Goal: Task Accomplishment & Management: Complete application form

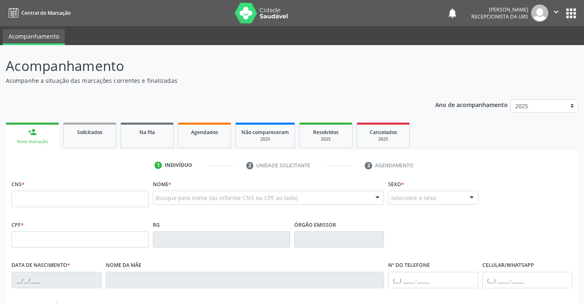
drag, startPoint x: 39, startPoint y: 200, endPoint x: 59, endPoint y: 210, distance: 22.2
click at [39, 201] on input "text" at bounding box center [79, 199] width 137 height 16
type input "708 1025 7928 9738"
type input "708.575.744-26"
type input "[DATE]"
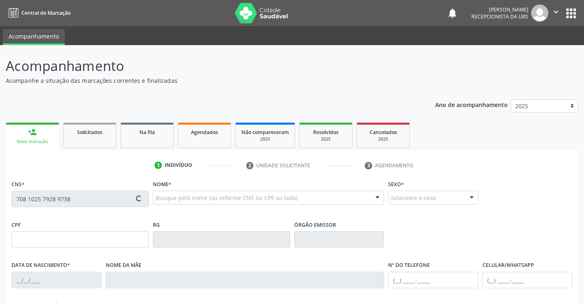
type input "[PERSON_NAME]"
type input "[PHONE_NUMBER]"
type input "349"
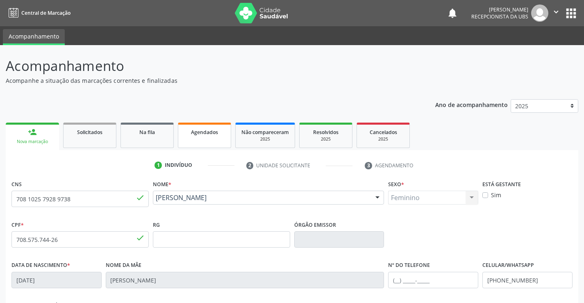
click at [195, 132] on span "Agendados" at bounding box center [204, 132] width 27 height 7
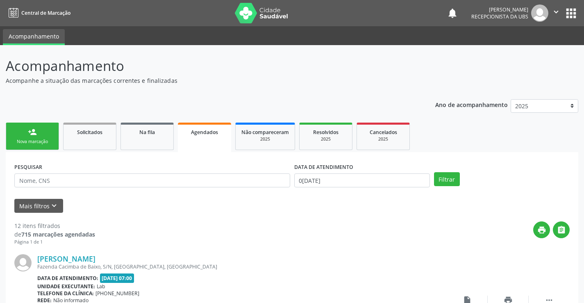
click at [40, 140] on div "Nova marcação" at bounding box center [32, 142] width 41 height 6
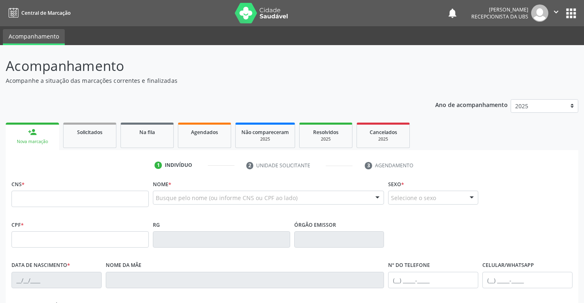
click at [30, 134] on div "person_add" at bounding box center [32, 132] width 9 height 9
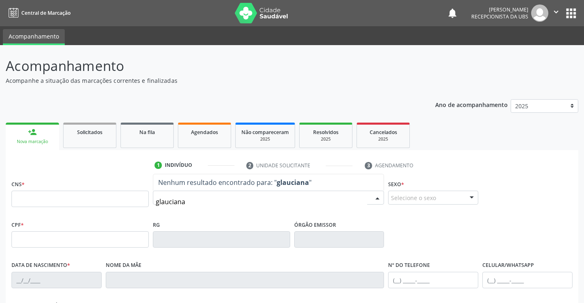
type input "glauciana"
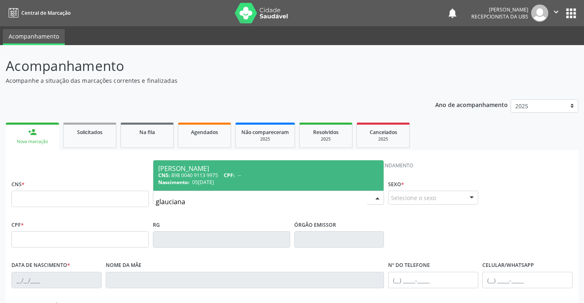
click at [203, 169] on div "[PERSON_NAME]" at bounding box center [268, 168] width 221 height 7
type input "898 0040 9113 9975"
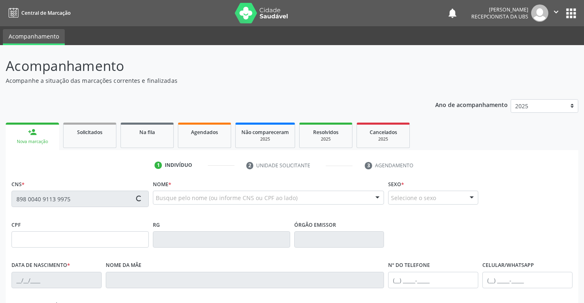
type input "05[DATE]"
type input "[PERSON_NAME] das [PERSON_NAME]"
type input "[PHONE_NUMBER]"
type input "650"
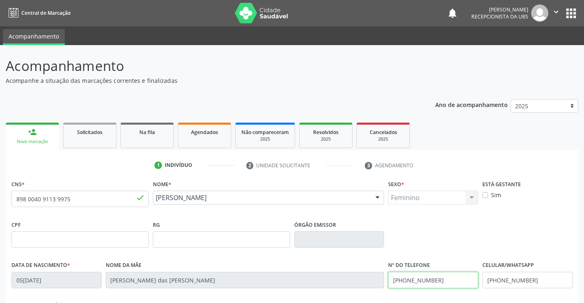
click at [444, 282] on input "[PHONE_NUMBER]" at bounding box center [433, 280] width 90 height 16
type input "[PHONE_NUMBER]"
click at [542, 283] on input "[PHONE_NUMBER]" at bounding box center [528, 280] width 90 height 16
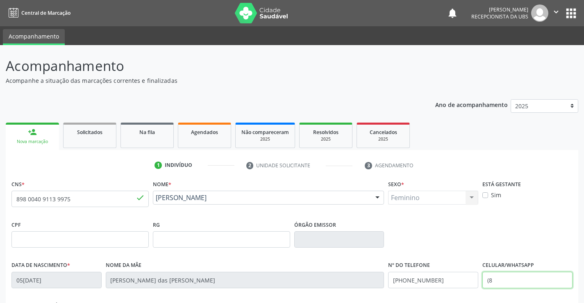
type input "("
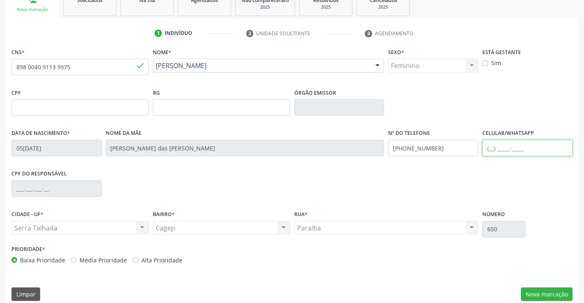
scroll to position [141, 0]
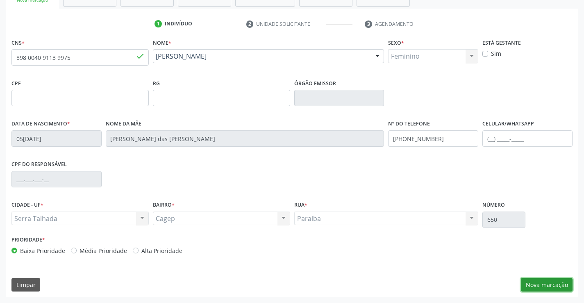
click at [530, 284] on button "Nova marcação" at bounding box center [547, 285] width 52 height 14
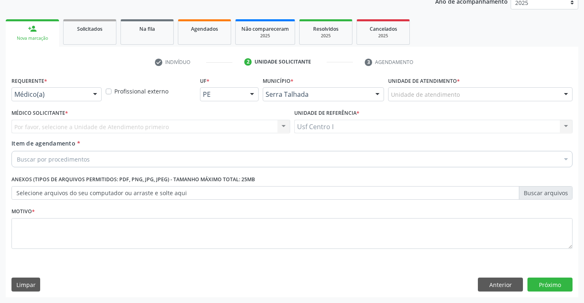
scroll to position [103, 0]
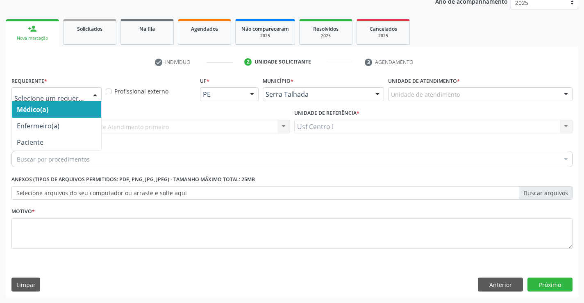
click at [94, 93] on div at bounding box center [95, 95] width 12 height 14
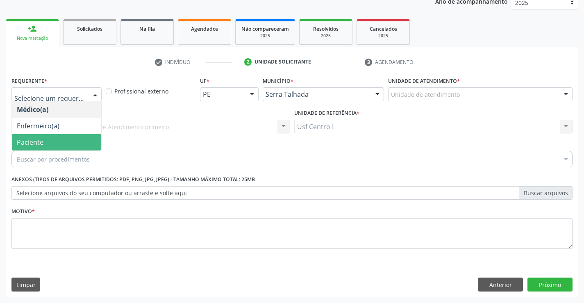
drag, startPoint x: 48, startPoint y: 139, endPoint x: 51, endPoint y: 114, distance: 26.0
click at [48, 123] on ul "Médico(a) Enfermeiro(a) Paciente Nenhum resultado encontrado para: " " Não há n…" at bounding box center [56, 125] width 89 height 49
click at [52, 139] on span "Paciente" at bounding box center [56, 142] width 89 height 16
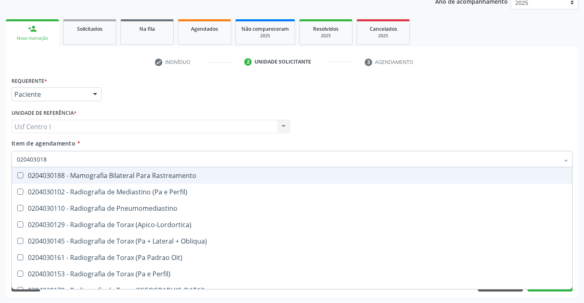
type input "0204030188"
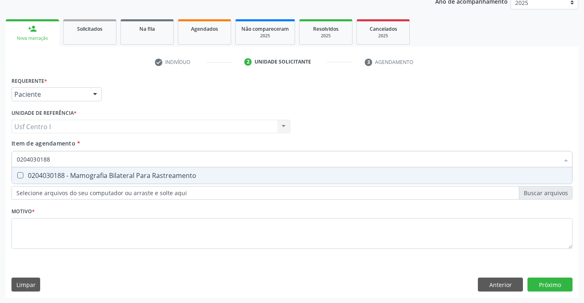
drag, startPoint x: 18, startPoint y: 175, endPoint x: 55, endPoint y: 171, distance: 36.3
click at [19, 175] on Rastreamento at bounding box center [20, 175] width 6 height 6
click at [17, 175] on Rastreamento "checkbox" at bounding box center [14, 175] width 5 height 5
checkbox Rastreamento "true"
click at [32, 228] on div "Requerente * Paciente Médico(a) Enfermeiro(a) Paciente Nenhum resultado encontr…" at bounding box center [291, 168] width 561 height 186
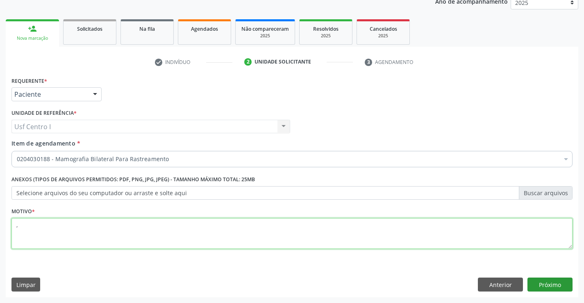
type textarea ","
click at [561, 282] on button "Próximo" at bounding box center [550, 285] width 45 height 14
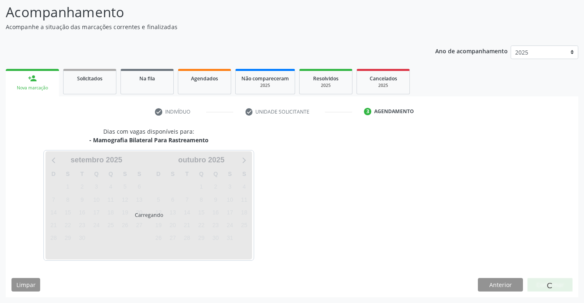
scroll to position [54, 0]
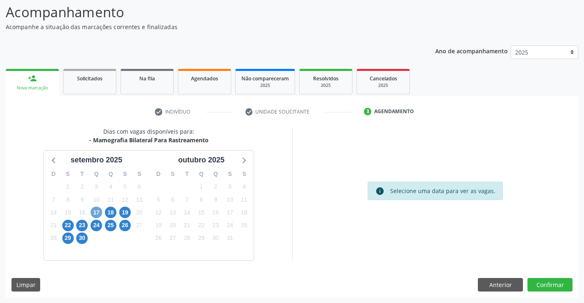
drag, startPoint x: 95, startPoint y: 212, endPoint x: 90, endPoint y: 212, distance: 4.9
click at [93, 212] on span "17" at bounding box center [96, 212] width 11 height 11
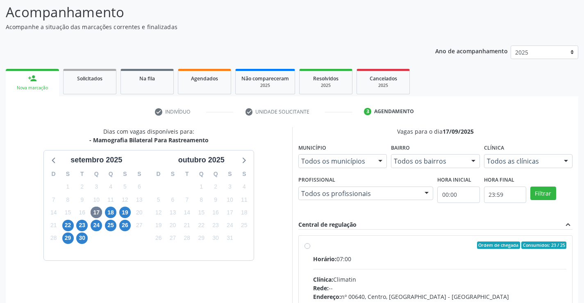
click at [313, 248] on label "Ordem de chegada Consumidos: 23 / 25 Horário: 07:00 Clínica: Climatin Rede: -- …" at bounding box center [440, 305] width 254 height 126
click at [308, 248] on input "Ordem de chegada Consumidos: 23 / 25 Horário: 07:00 Clínica: Climatin Rede: -- …" at bounding box center [308, 245] width 6 height 7
radio input "true"
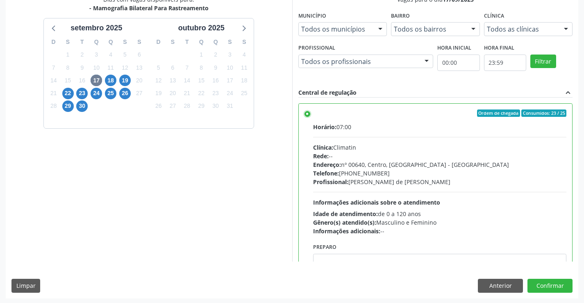
scroll to position [187, 0]
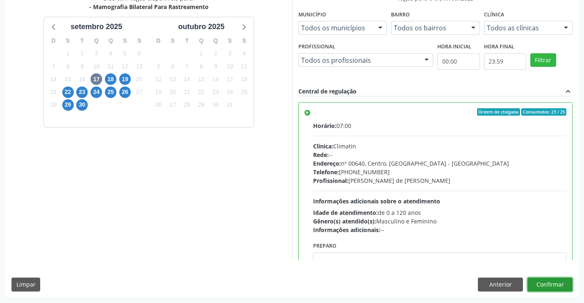
click at [554, 283] on button "Confirmar" at bounding box center [550, 285] width 45 height 14
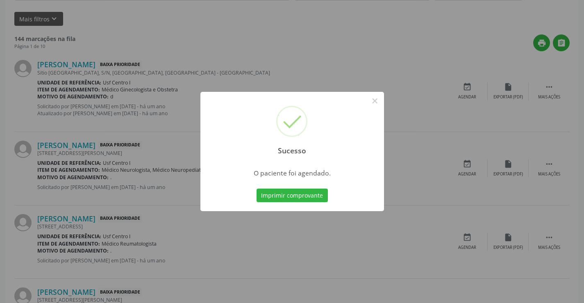
scroll to position [0, 0]
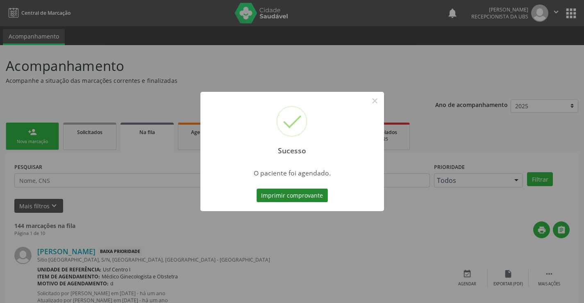
click at [290, 194] on button "Imprimir comprovante" at bounding box center [292, 196] width 71 height 14
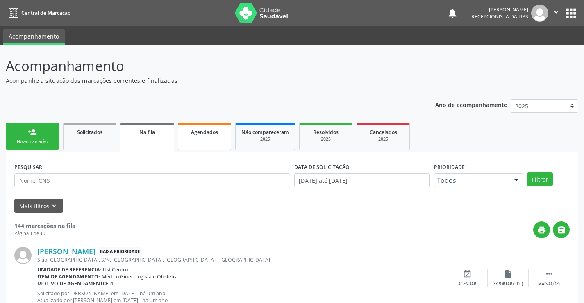
click at [214, 131] on span "Agendados" at bounding box center [204, 132] width 27 height 7
select select "8"
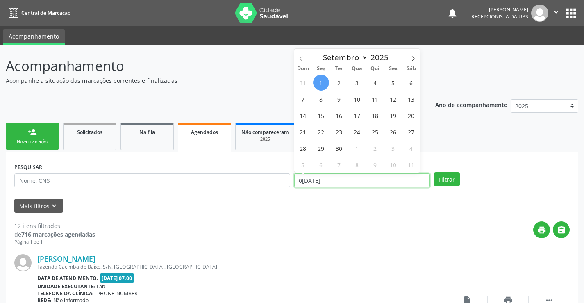
click at [334, 177] on input "0[DATE]" at bounding box center [362, 180] width 136 height 14
click at [340, 132] on span "23" at bounding box center [339, 132] width 16 height 16
type input "23[DATE]"
click at [340, 132] on span "23" at bounding box center [339, 132] width 16 height 16
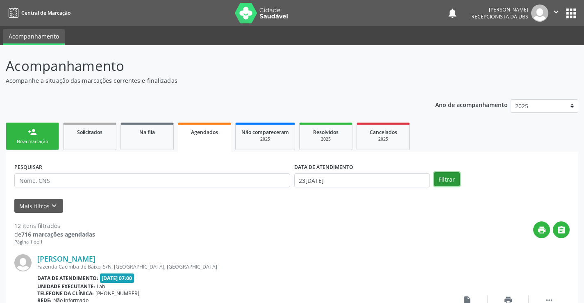
click at [440, 177] on button "Filtrar" at bounding box center [447, 179] width 26 height 14
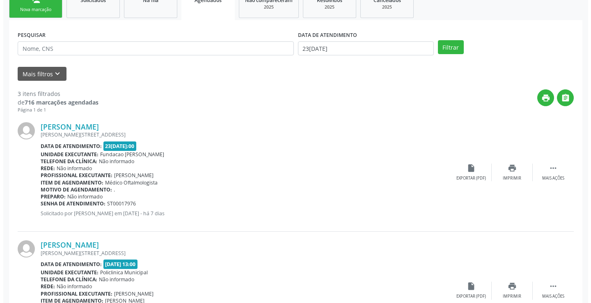
scroll to position [143, 0]
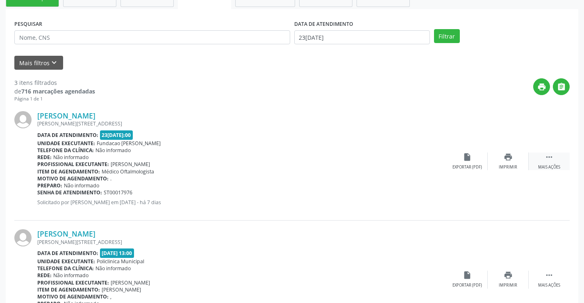
click at [552, 157] on icon "" at bounding box center [549, 157] width 9 height 9
click at [469, 157] on icon "cancel" at bounding box center [467, 157] width 9 height 9
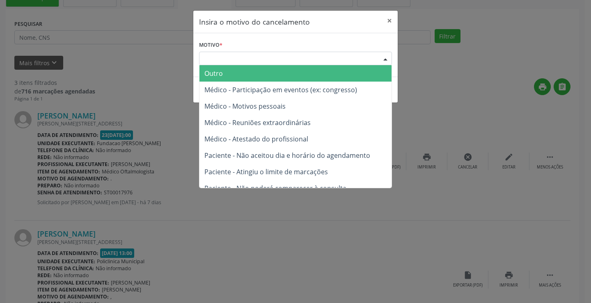
click at [230, 57] on div "Escolha o motivo" at bounding box center [295, 59] width 193 height 14
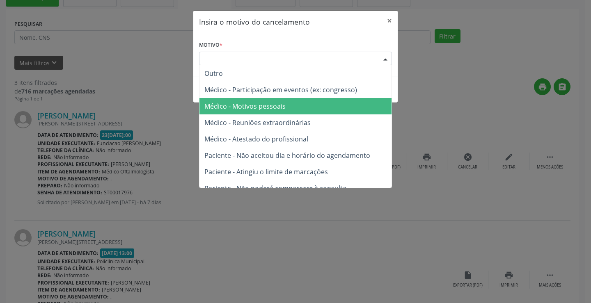
click at [248, 109] on span "Médico - Motivos pessoais" at bounding box center [244, 106] width 81 height 9
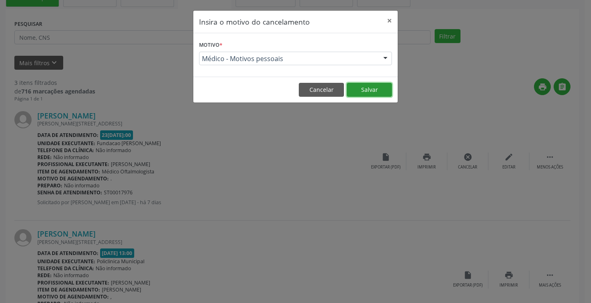
click at [374, 94] on button "Salvar" at bounding box center [369, 90] width 45 height 14
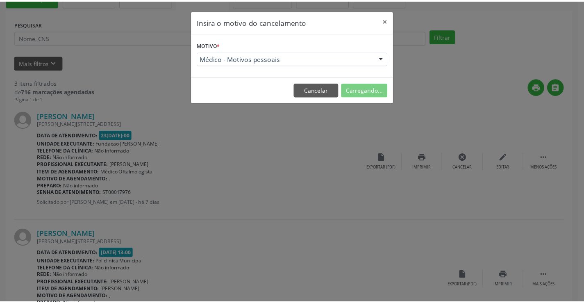
scroll to position [0, 0]
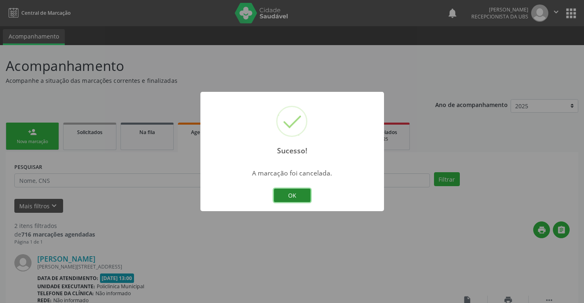
click at [291, 192] on button "OK" at bounding box center [292, 196] width 37 height 14
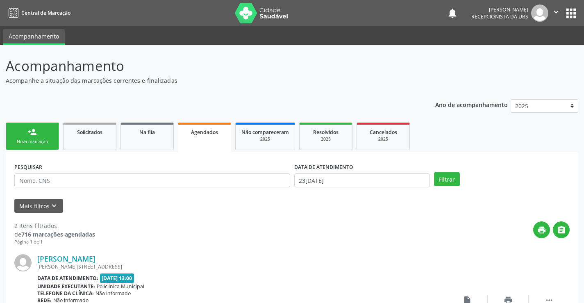
drag, startPoint x: 32, startPoint y: 135, endPoint x: 27, endPoint y: 145, distance: 11.2
click at [32, 135] on div "person_add" at bounding box center [32, 132] width 9 height 9
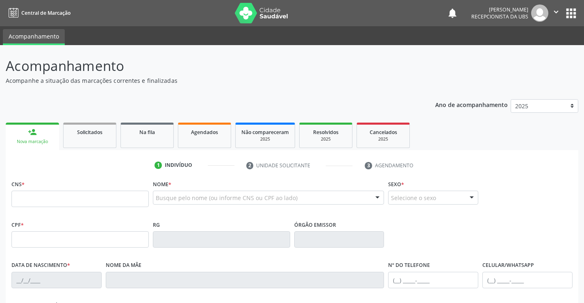
click at [27, 145] on link "person_add Nova marcação" at bounding box center [32, 136] width 53 height 27
click at [33, 199] on input "text" at bounding box center [79, 199] width 137 height 16
click at [20, 198] on input "text" at bounding box center [79, 199] width 137 height 16
paste input "700 6079 3749 2367"
type input "700 6079 3749 2367"
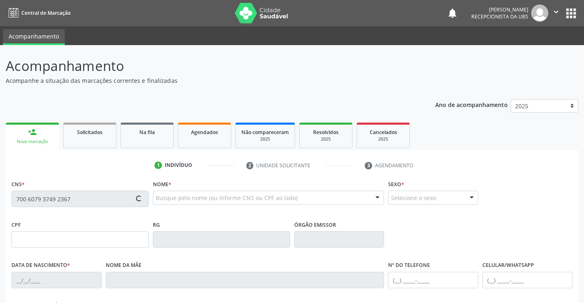
type input "446.678.844-87"
type input "[DATE]"
type input "[PERSON_NAME]"
type input "[PHONE_NUMBER]"
type input "104"
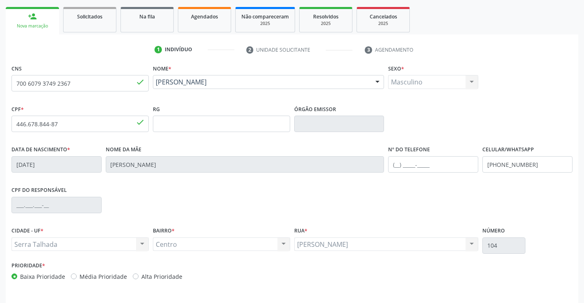
scroll to position [132, 0]
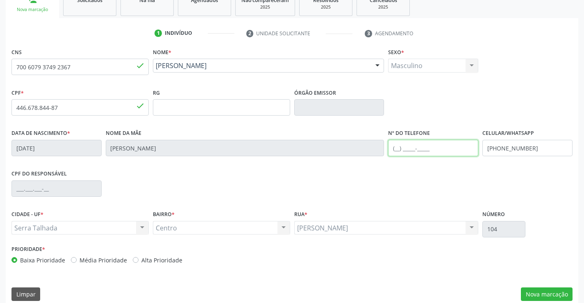
click at [407, 148] on input "text" at bounding box center [433, 148] width 90 height 16
type input "[PHONE_NUMBER]"
drag, startPoint x: 540, startPoint y: 146, endPoint x: 475, endPoint y: 145, distance: 65.2
click at [474, 146] on div "Data de nascimento * [DATE] Nome da mãe [PERSON_NAME] Nº do Telefone [PHONE_NUM…" at bounding box center [292, 147] width 566 height 41
click at [547, 288] on button "Nova marcação" at bounding box center [547, 294] width 52 height 14
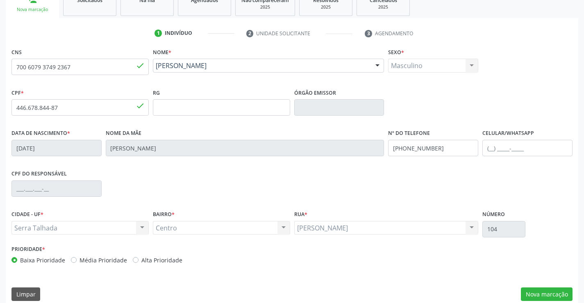
scroll to position [103, 0]
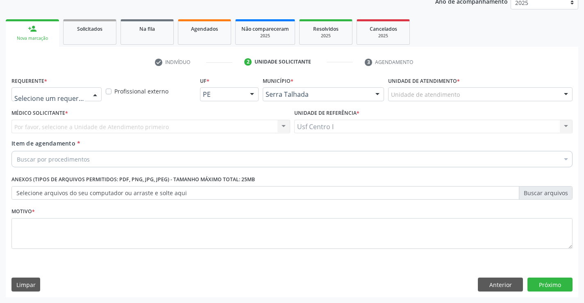
click at [93, 93] on div at bounding box center [95, 95] width 12 height 14
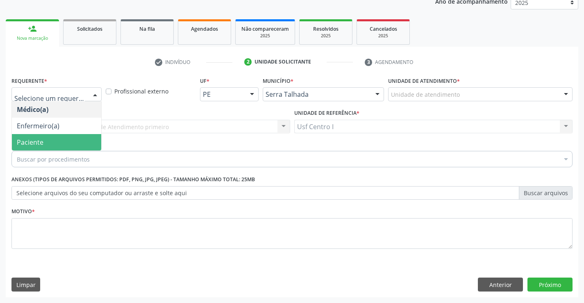
drag, startPoint x: 52, startPoint y: 144, endPoint x: 46, endPoint y: 142, distance: 5.9
click at [52, 144] on span "Paciente" at bounding box center [56, 142] width 89 height 16
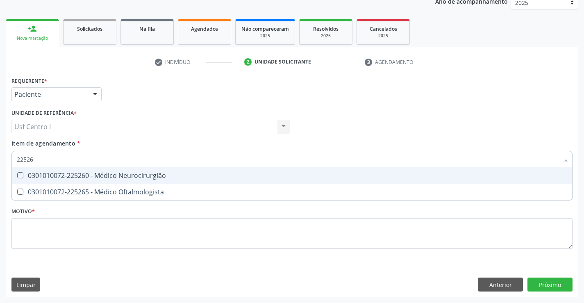
type input "225265"
click at [22, 175] on Oftalmologista at bounding box center [20, 175] width 6 height 6
click at [17, 175] on Oftalmologista "checkbox" at bounding box center [14, 175] width 5 height 5
checkbox Oftalmologista "true"
click at [23, 225] on div "Requerente * Paciente Médico(a) Enfermeiro(a) Paciente Nenhum resultado encontr…" at bounding box center [291, 168] width 561 height 186
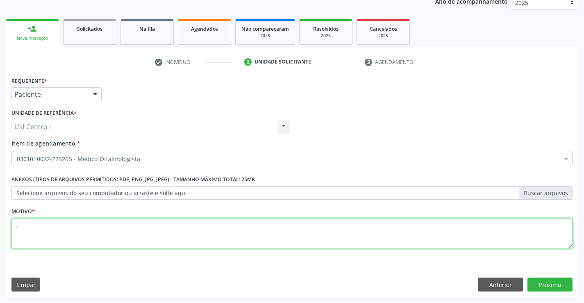
type textarea ","
click at [553, 272] on div "Requerente * Paciente Médico(a) Enfermeiro(a) Paciente Nenhum resultado encontr…" at bounding box center [292, 186] width 573 height 223
click at [552, 285] on button "Próximo" at bounding box center [550, 285] width 45 height 14
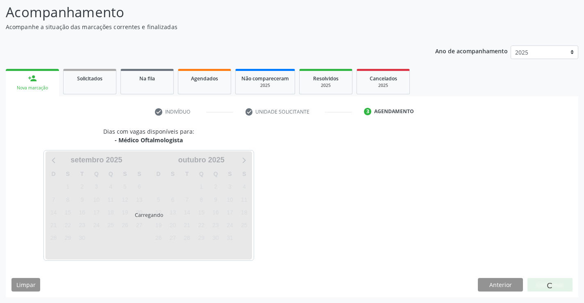
scroll to position [54, 0]
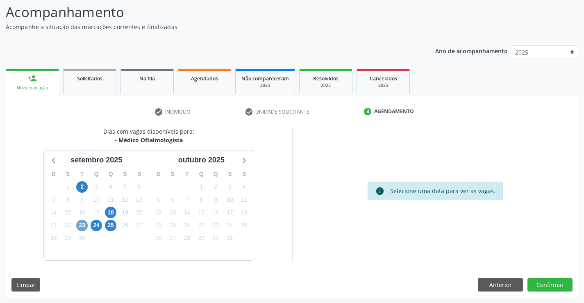
click at [82, 226] on span "23" at bounding box center [81, 225] width 11 height 11
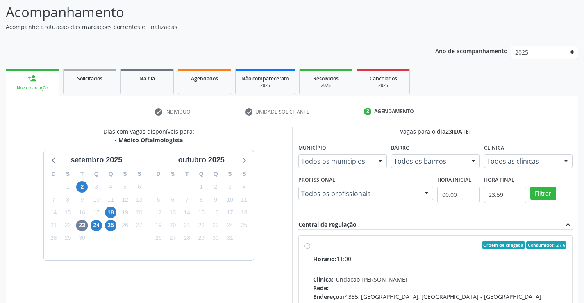
click at [313, 246] on label "Ordem de chegada Consumidos: 2 / 6 Horário: 11:00 Clínica: Fundacao [PERSON_NAM…" at bounding box center [440, 305] width 254 height 126
click at [308, 246] on input "Ordem de chegada Consumidos: 2 / 6 Horário: 11:00 Clínica: Fundacao [PERSON_NAM…" at bounding box center [308, 245] width 6 height 7
radio input "true"
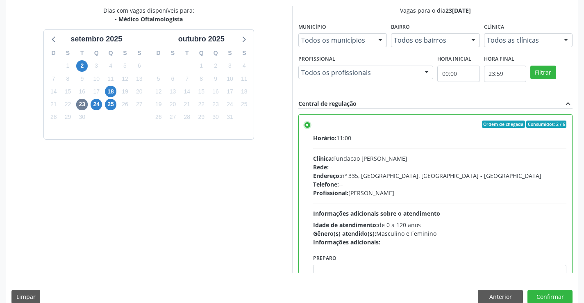
scroll to position [187, 0]
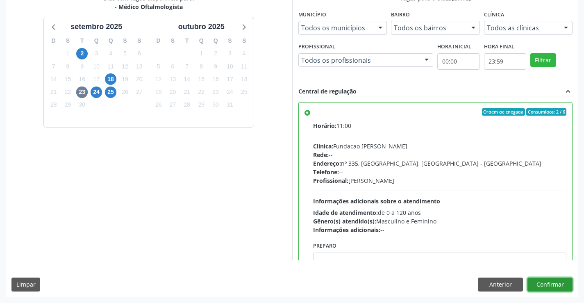
click at [547, 287] on button "Confirmar" at bounding box center [550, 285] width 45 height 14
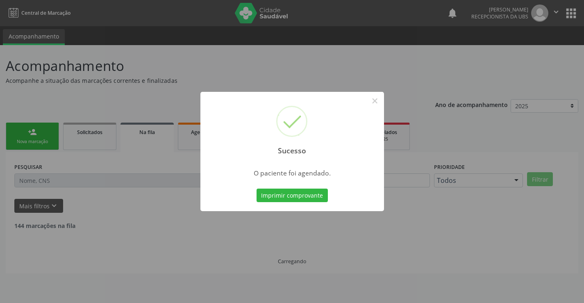
scroll to position [0, 0]
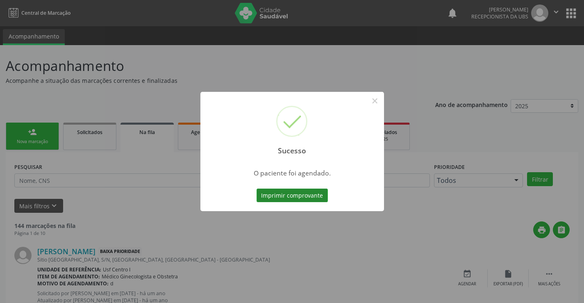
click at [312, 193] on button "Imprimir comprovante" at bounding box center [292, 196] width 71 height 14
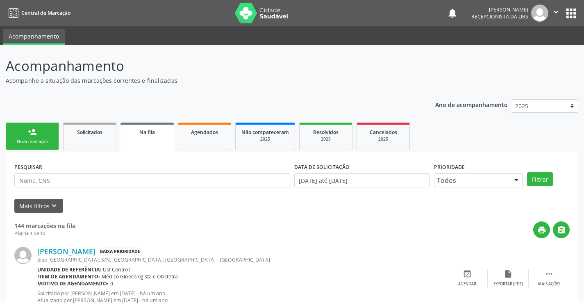
click at [39, 133] on link "person_add Nova marcação" at bounding box center [32, 136] width 53 height 27
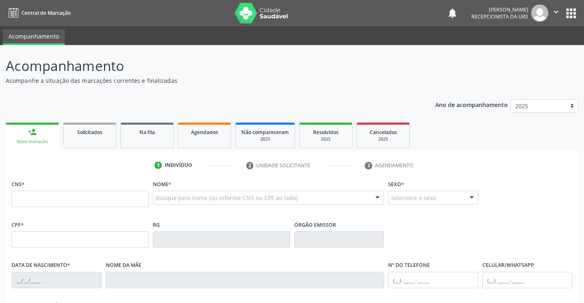
click at [25, 135] on link "person_add Nova marcação" at bounding box center [32, 136] width 53 height 27
click at [27, 194] on input "text" at bounding box center [79, 199] width 137 height 16
type input "898 0037 0348 4634"
type input "031.789.764-00"
type input "[DATE]"
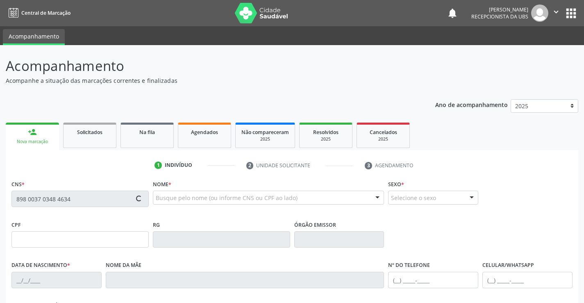
type input "Eurenice [PERSON_NAME]"
type input "[PHONE_NUMBER]"
type input "944"
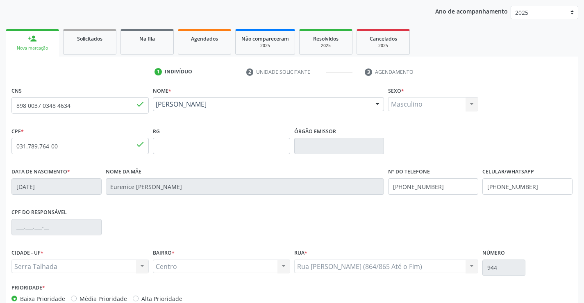
scroll to position [137, 0]
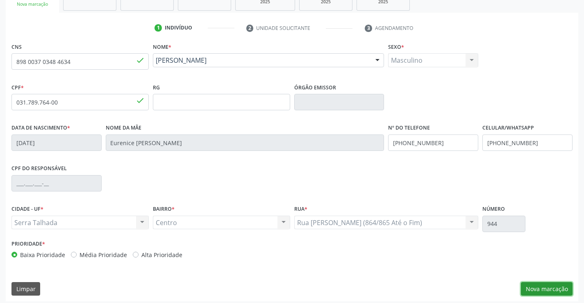
click at [560, 287] on button "Nova marcação" at bounding box center [547, 289] width 52 height 14
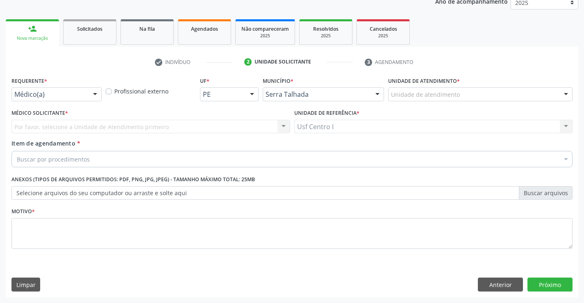
scroll to position [103, 0]
click at [97, 92] on div at bounding box center [95, 95] width 12 height 14
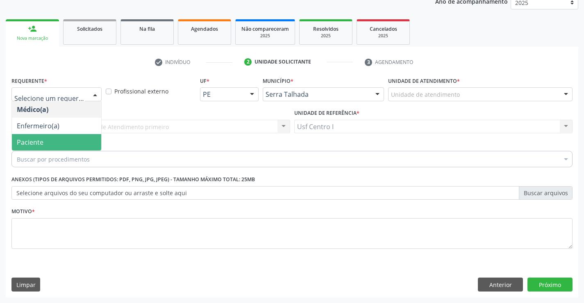
click at [64, 143] on span "Paciente" at bounding box center [56, 142] width 89 height 16
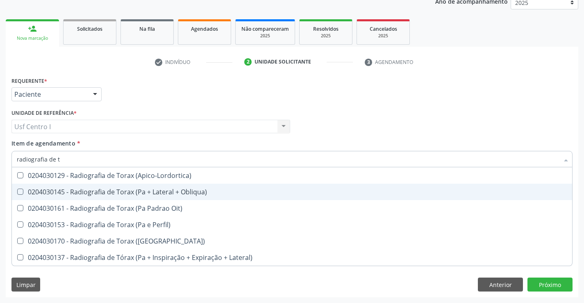
type input "radiografia de to"
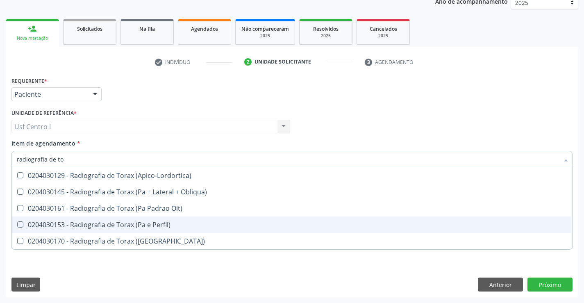
click at [21, 225] on Perfil\) at bounding box center [20, 224] width 6 height 6
click at [17, 225] on Perfil\) "checkbox" at bounding box center [14, 224] width 5 height 5
checkbox Perfil\) "true"
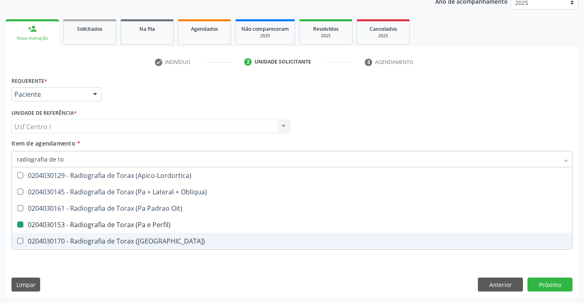
click at [160, 271] on div "Requerente * Paciente Médico(a) Enfermeiro(a) Paciente Nenhum resultado encontr…" at bounding box center [292, 186] width 573 height 223
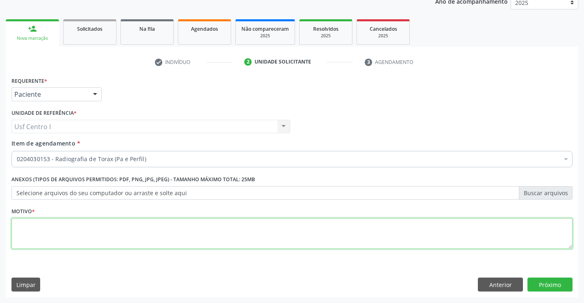
drag, startPoint x: 20, startPoint y: 226, endPoint x: 21, endPoint y: 208, distance: 17.7
click at [17, 216] on div "Motivo *" at bounding box center [291, 226] width 561 height 43
type textarea ","
click at [549, 286] on button "Próximo" at bounding box center [550, 285] width 45 height 14
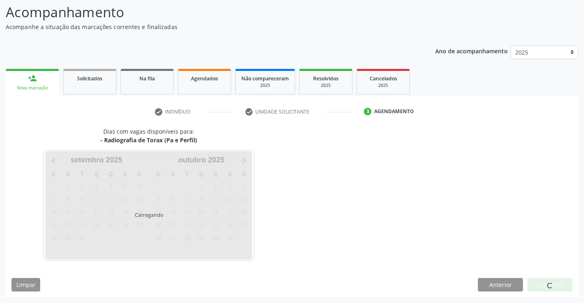
scroll to position [54, 0]
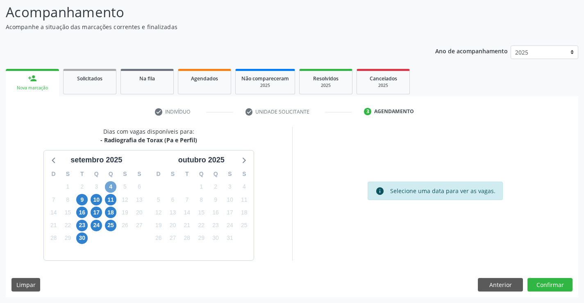
click at [109, 186] on span "4" at bounding box center [110, 186] width 11 height 11
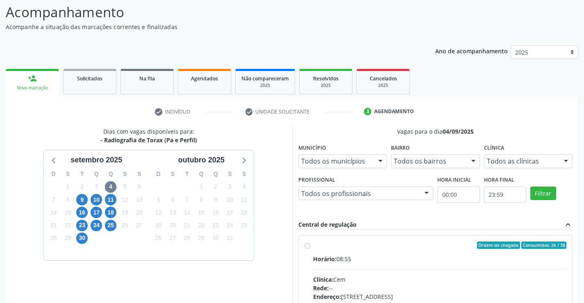
click at [313, 246] on label "Ordem de chegada Consumidos: 26 / 38 Horário: 08:55 Clínica: Cem Rede: -- Ender…" at bounding box center [440, 305] width 254 height 126
click at [307, 246] on input "Ordem de chegada Consumidos: 26 / 38 Horário: 08:55 Clínica: Cem Rede: -- Ender…" at bounding box center [308, 245] width 6 height 7
radio input "true"
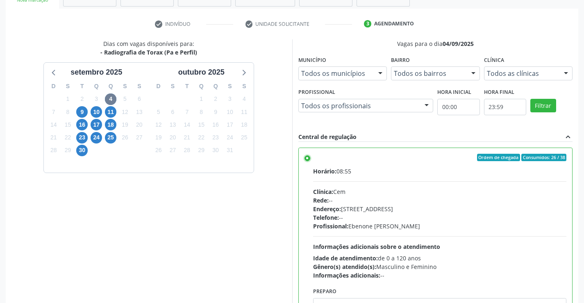
scroll to position [187, 0]
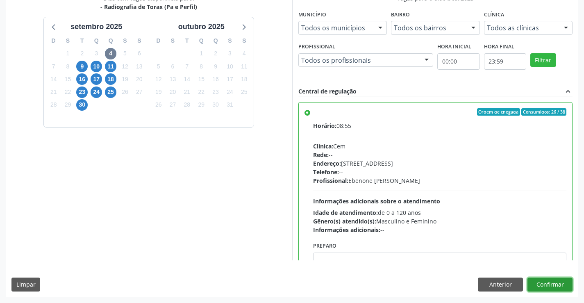
click at [544, 287] on button "Confirmar" at bounding box center [550, 285] width 45 height 14
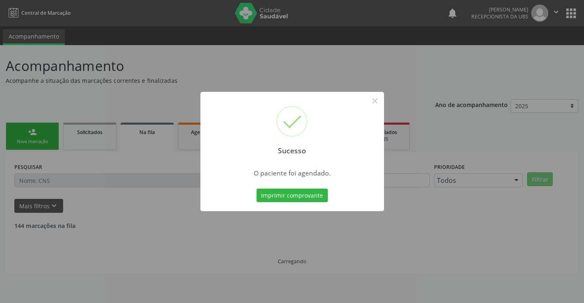
scroll to position [0, 0]
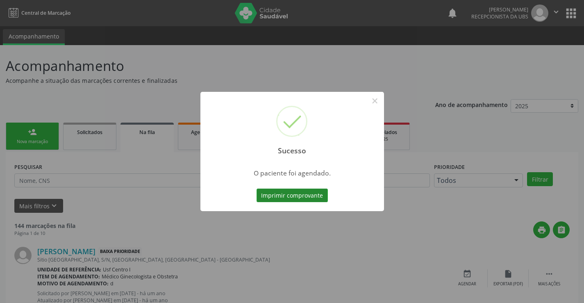
click at [305, 196] on button "Imprimir comprovante" at bounding box center [292, 196] width 71 height 14
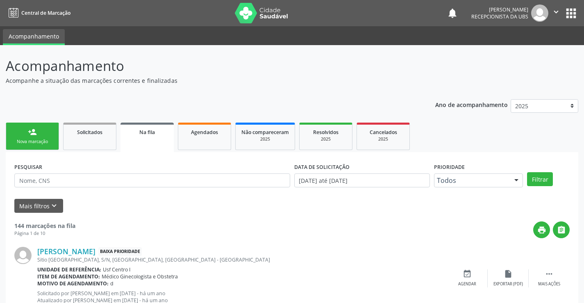
click at [31, 138] on link "person_add Nova marcação" at bounding box center [32, 136] width 53 height 27
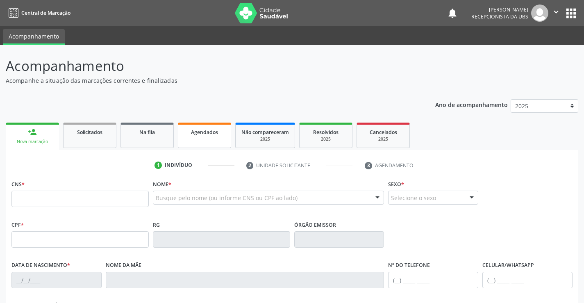
click at [210, 129] on span "Agendados" at bounding box center [204, 132] width 27 height 7
click at [210, 128] on div "Agendados" at bounding box center [204, 132] width 41 height 9
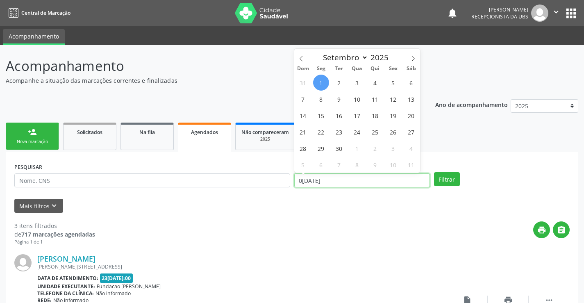
click at [332, 182] on input "0[DATE]" at bounding box center [362, 180] width 136 height 14
click at [341, 119] on span "16" at bounding box center [339, 115] width 16 height 16
type input "16[DATE]"
click at [341, 119] on span "16" at bounding box center [339, 115] width 16 height 16
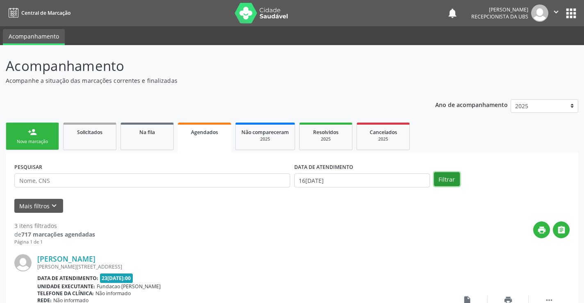
click at [452, 182] on button "Filtrar" at bounding box center [447, 179] width 26 height 14
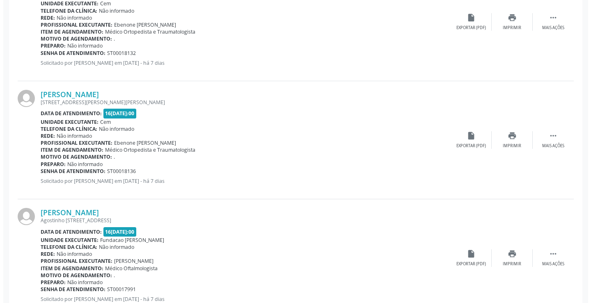
scroll to position [254, 0]
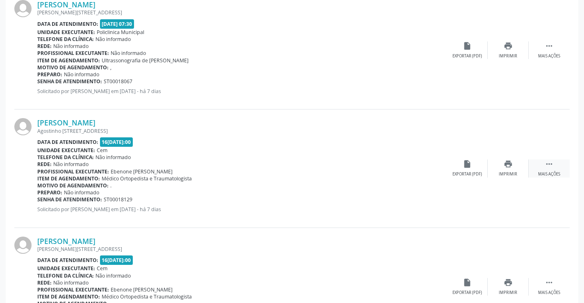
click at [550, 166] on icon "" at bounding box center [549, 164] width 9 height 9
click at [467, 162] on icon "cancel" at bounding box center [467, 164] width 9 height 9
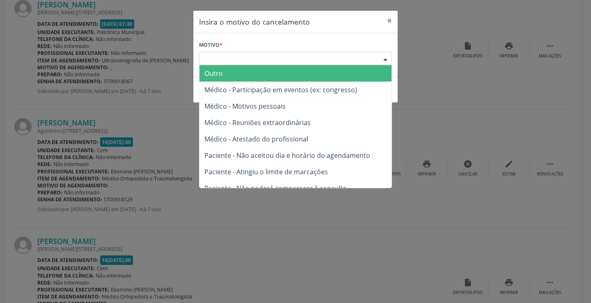
click at [227, 57] on div "Escolha o motivo" at bounding box center [295, 59] width 193 height 14
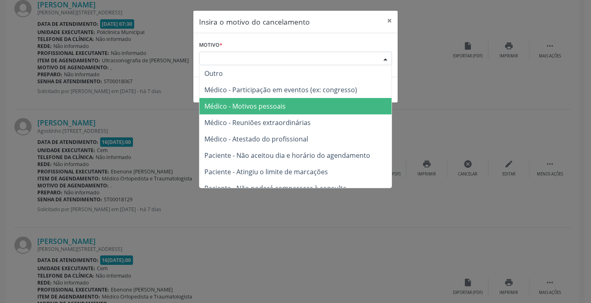
click at [272, 107] on span "Médico - Motivos pessoais" at bounding box center [244, 106] width 81 height 9
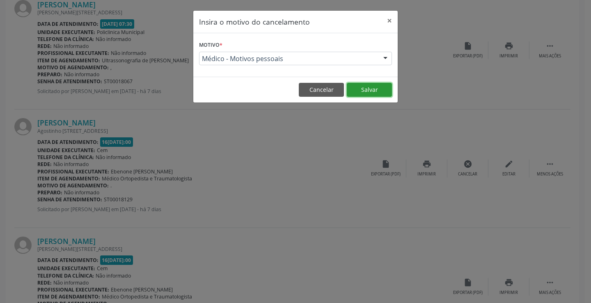
click at [371, 91] on button "Salvar" at bounding box center [369, 90] width 45 height 14
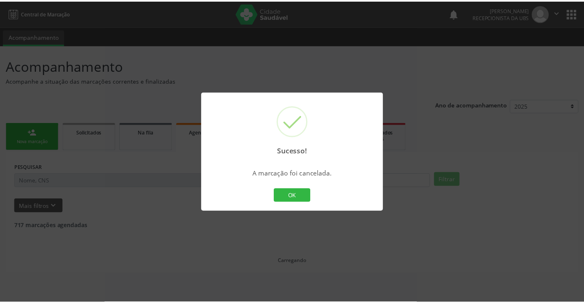
scroll to position [0, 0]
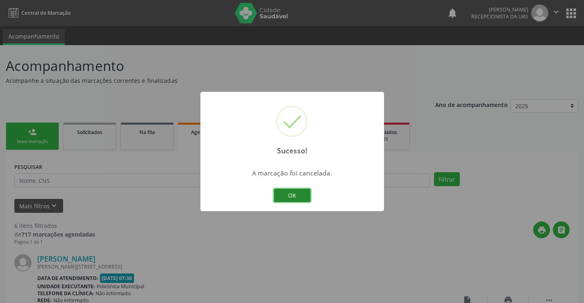
click at [292, 194] on button "OK" at bounding box center [292, 196] width 37 height 14
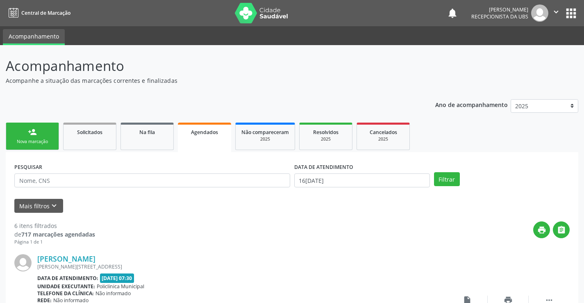
click at [35, 142] on div "Nova marcação" at bounding box center [32, 142] width 41 height 6
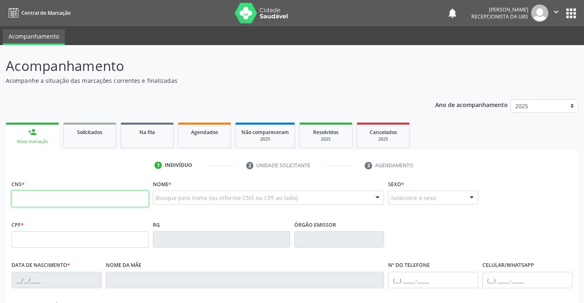
click at [37, 198] on input "text" at bounding box center [79, 199] width 137 height 16
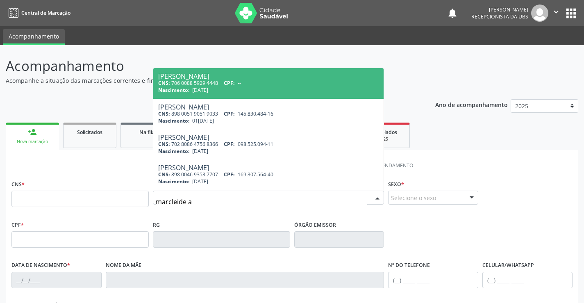
type input "marcleide an"
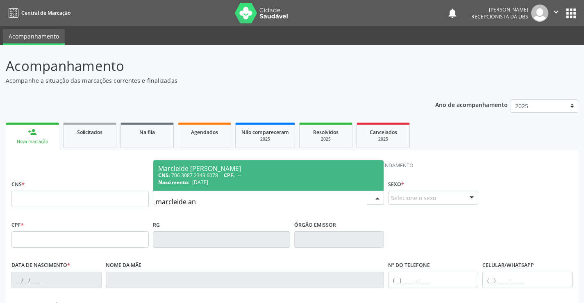
click at [207, 175] on div "CNS: 706 3087 2343 6078 CPF: --" at bounding box center [268, 175] width 221 height 7
type input "706 3087 2343 6078"
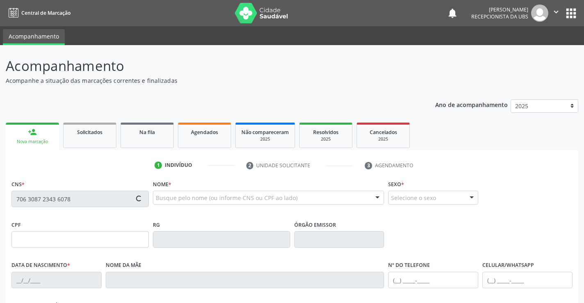
type input "[DATE]"
type input "[PERSON_NAME]"
type input "[PHONE_NUMBER]"
type input "517"
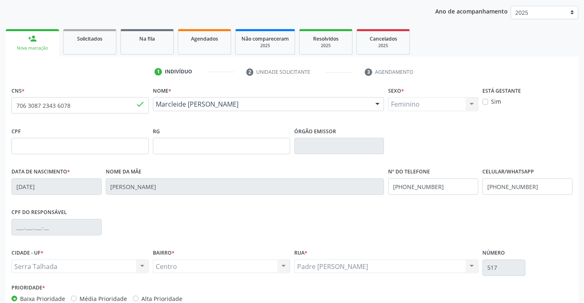
scroll to position [126, 0]
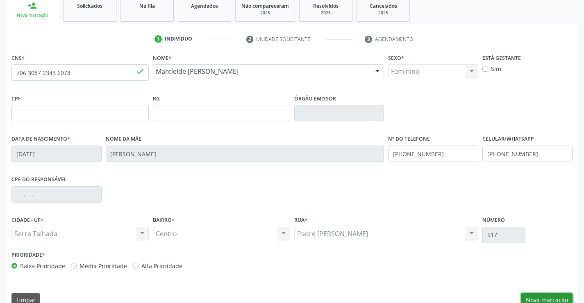
click at [564, 298] on button "Nova marcação" at bounding box center [547, 300] width 52 height 14
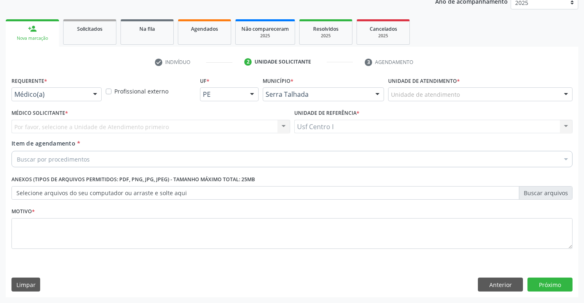
click at [91, 94] on div at bounding box center [95, 95] width 12 height 14
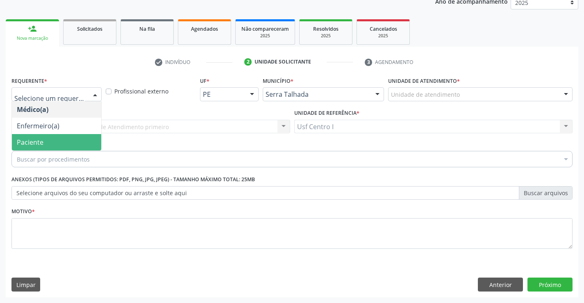
click at [52, 137] on span "Paciente" at bounding box center [56, 142] width 89 height 16
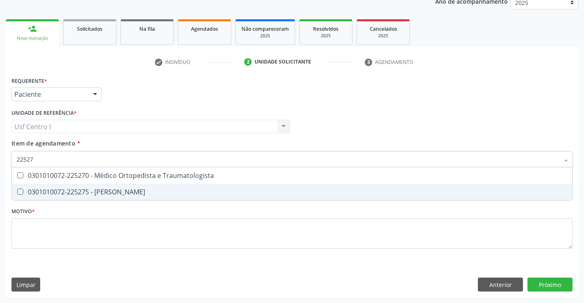
type input "225270"
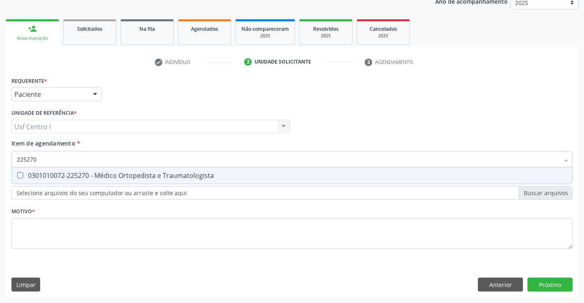
click at [21, 177] on Traumatologista at bounding box center [20, 175] width 6 height 6
click at [17, 177] on Traumatologista "checkbox" at bounding box center [14, 175] width 5 height 5
checkbox Traumatologista "true"
click at [554, 282] on div "Requerente * Paciente Médico(a) Enfermeiro(a) Paciente Nenhum resultado encontr…" at bounding box center [292, 186] width 573 height 223
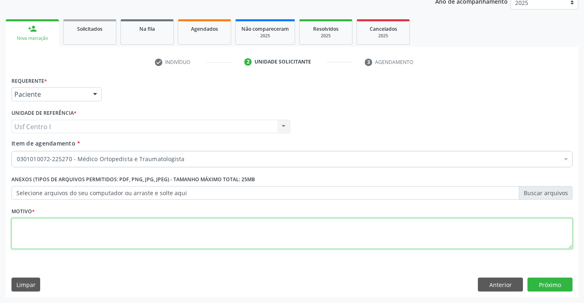
click at [30, 228] on textarea at bounding box center [291, 233] width 561 height 31
type textarea ","
click at [559, 283] on button "Próximo" at bounding box center [550, 285] width 45 height 14
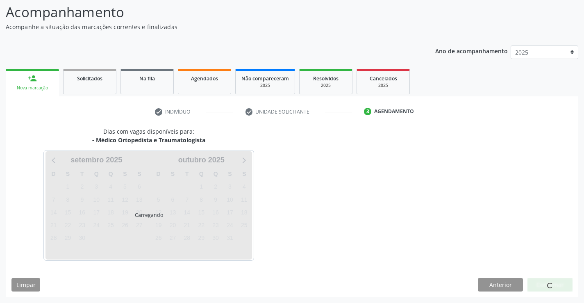
scroll to position [54, 0]
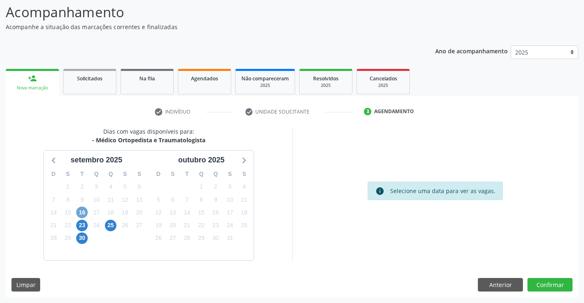
click at [82, 213] on span "16" at bounding box center [81, 212] width 11 height 11
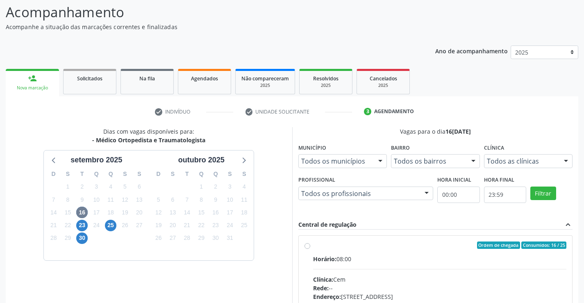
click at [313, 244] on label "Ordem de chegada Consumidos: 16 / 25 Horário: 08:00 Clínica: Cem Rede: -- Ender…" at bounding box center [440, 305] width 254 height 126
click at [306, 244] on input "Ordem de chegada Consumidos: 16 / 25 Horário: 08:00 Clínica: Cem Rede: -- Ender…" at bounding box center [308, 245] width 6 height 7
radio input "true"
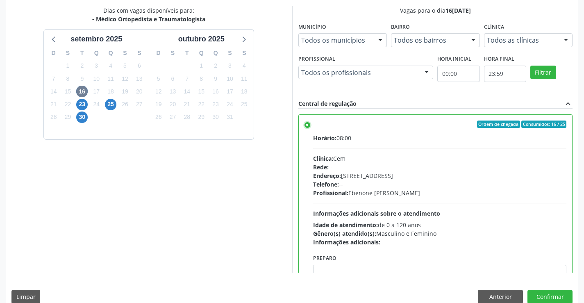
scroll to position [187, 0]
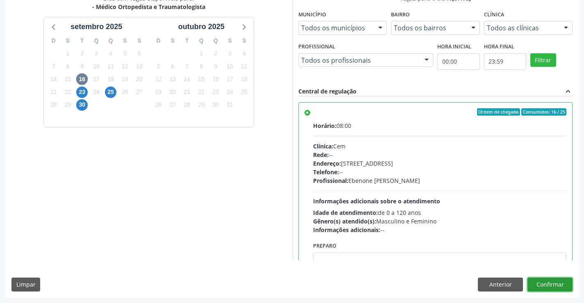
click at [551, 284] on button "Confirmar" at bounding box center [550, 285] width 45 height 14
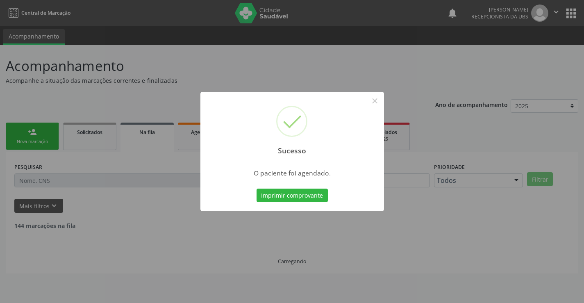
scroll to position [0, 0]
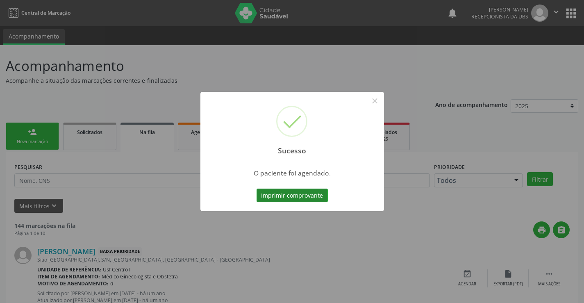
click at [306, 192] on button "Imprimir comprovante" at bounding box center [292, 196] width 71 height 14
